Goal: Information Seeking & Learning: Find contact information

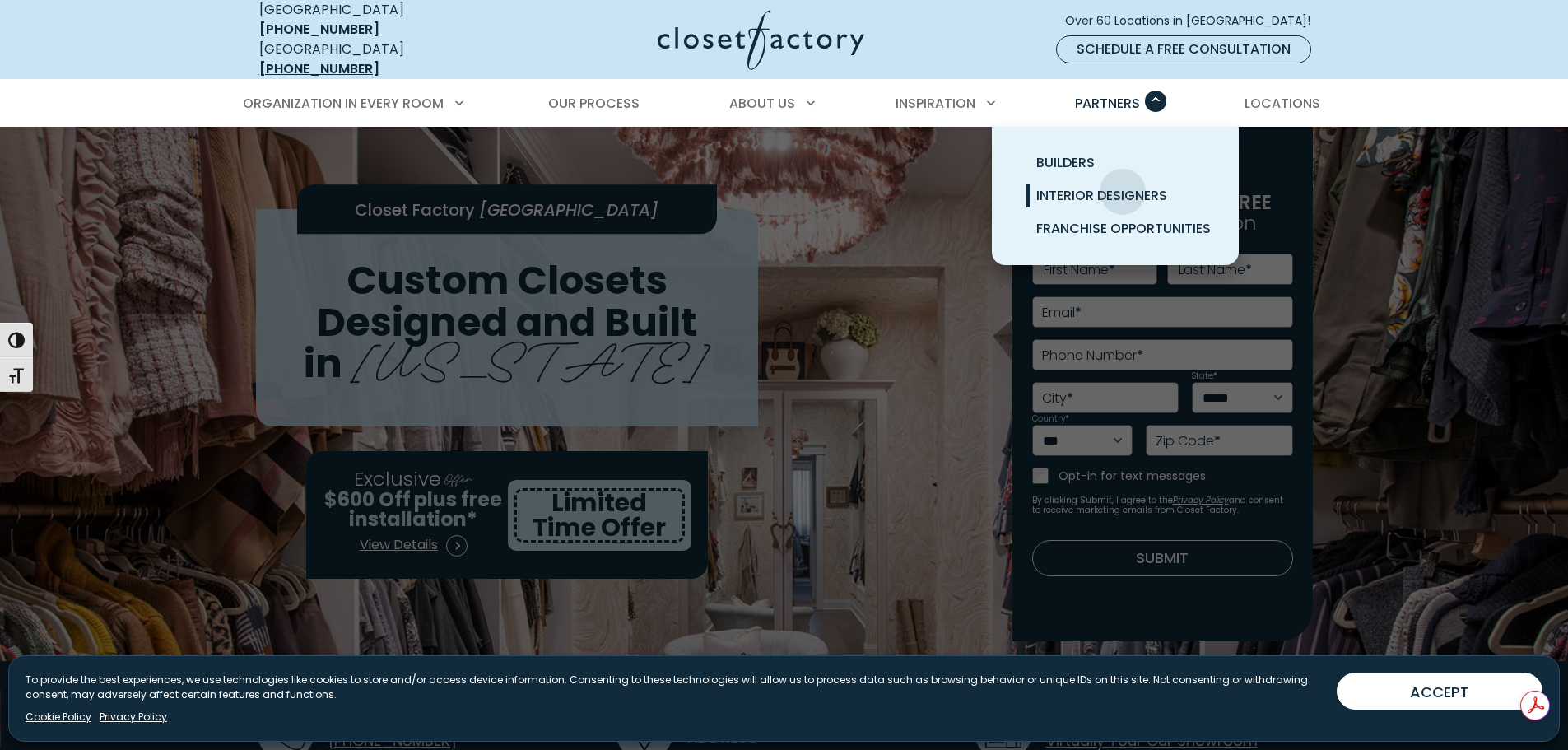
click at [1122, 186] on span "Interior Designers" at bounding box center [1101, 196] width 131 height 19
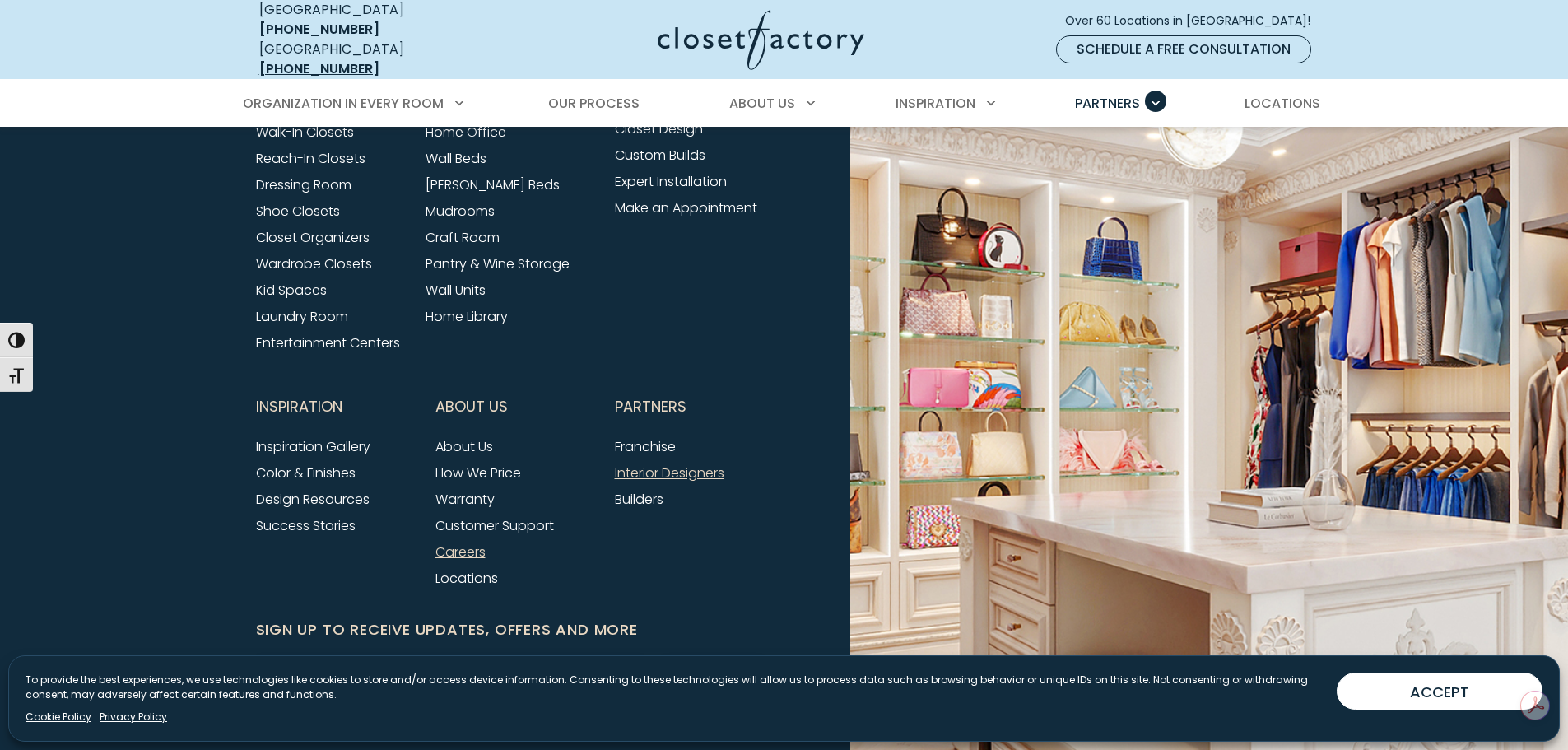
scroll to position [4812, 0]
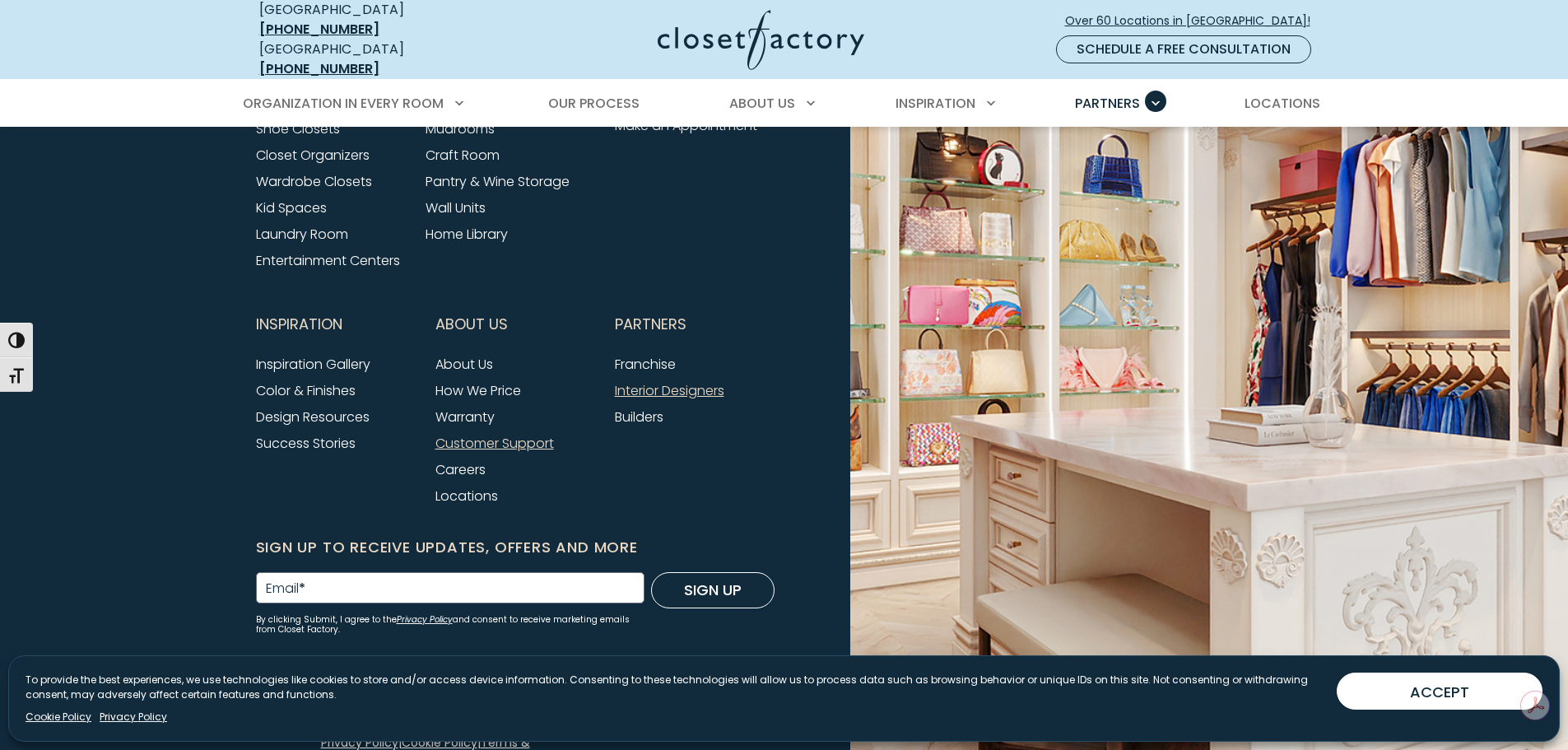
click at [520, 434] on link "Customer Support" at bounding box center [494, 443] width 118 height 19
